Goal: Task Accomplishment & Management: Manage account settings

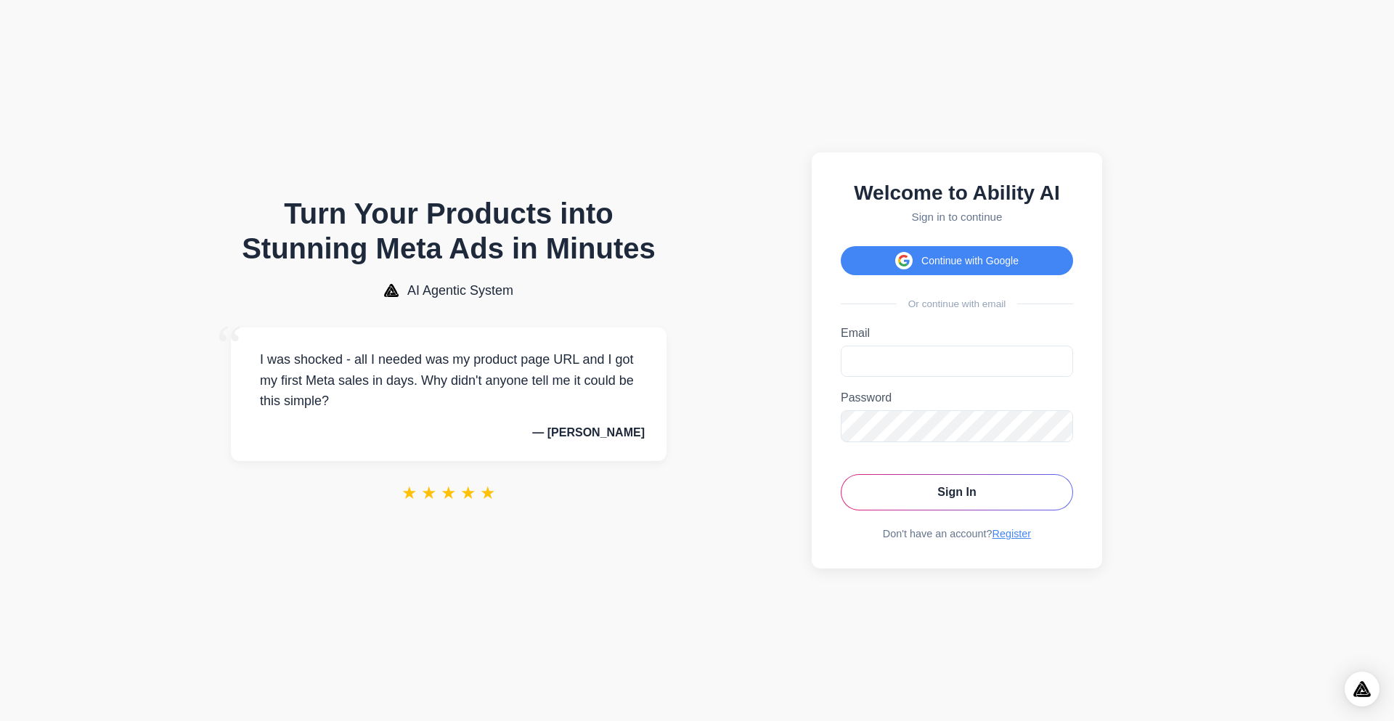
drag, startPoint x: 865, startPoint y: 389, endPoint x: 878, endPoint y: 367, distance: 25.4
click at [867, 388] on form "Email Please enter a valid email address. Password Password must be at least 6 …" at bounding box center [957, 419] width 232 height 184
click at [878, 367] on input "Email" at bounding box center [957, 361] width 232 height 31
type input "**********"
